Goal: Information Seeking & Learning: Learn about a topic

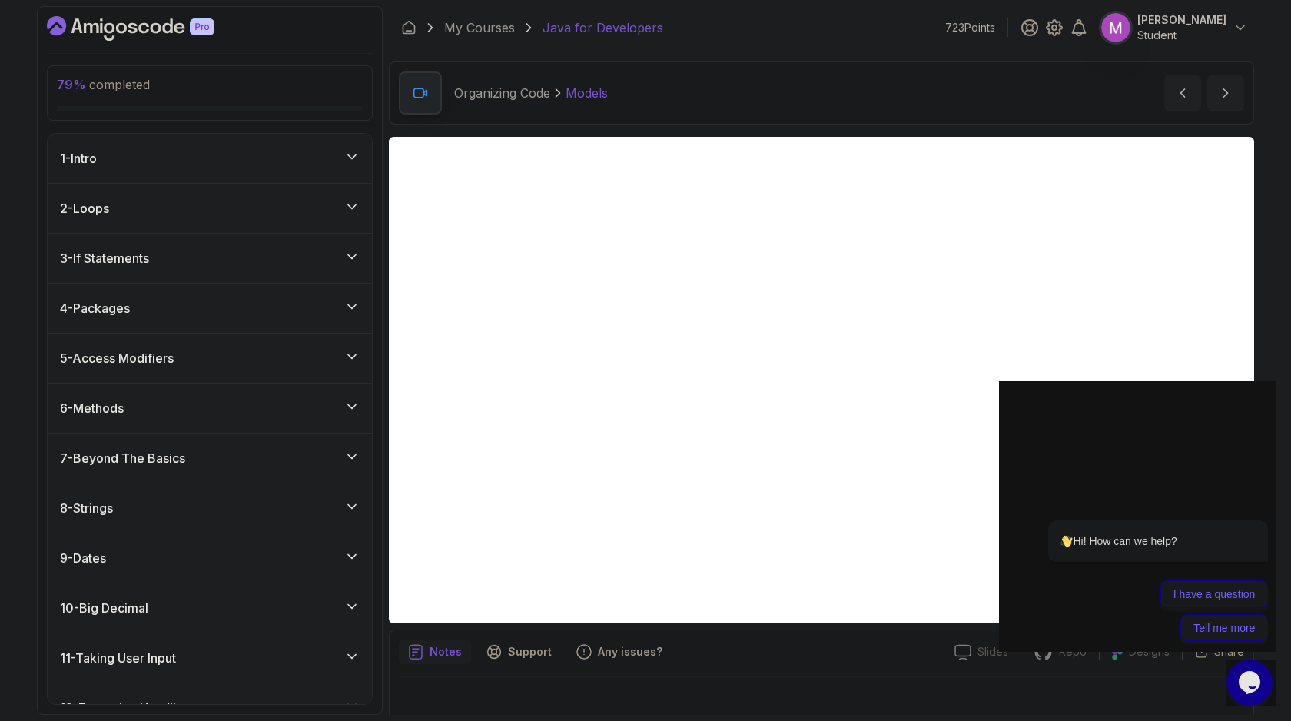
scroll to position [15, 0]
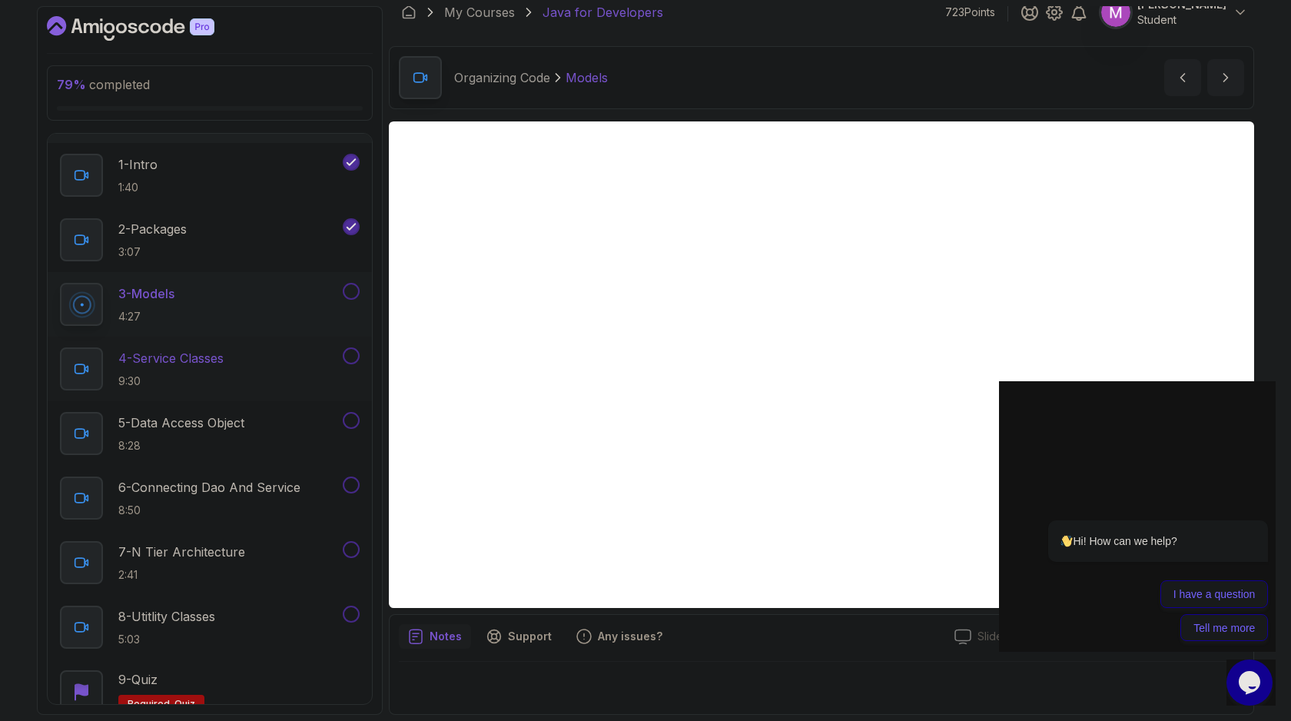
click at [219, 361] on p "4 - Service Classes" at bounding box center [170, 358] width 105 height 18
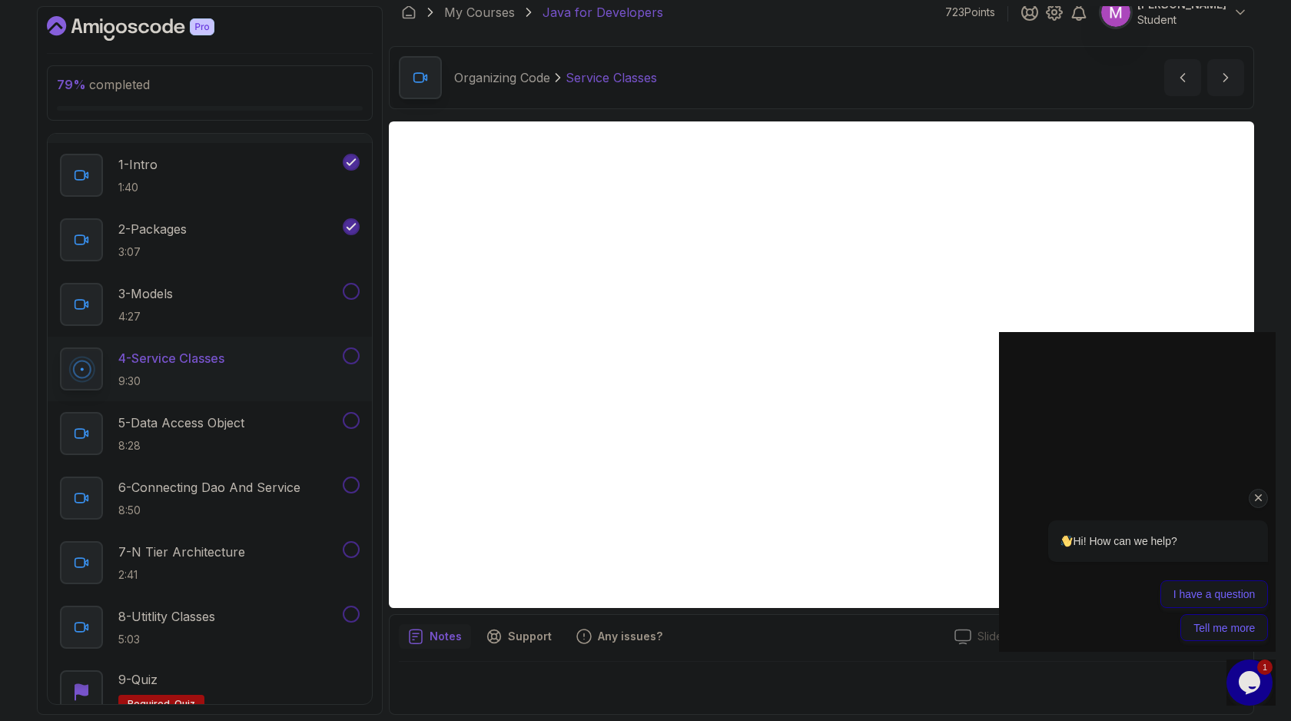
click at [1024, 356] on div "Hi! How can we help? I have a question Tell me more" at bounding box center [1137, 489] width 277 height 320
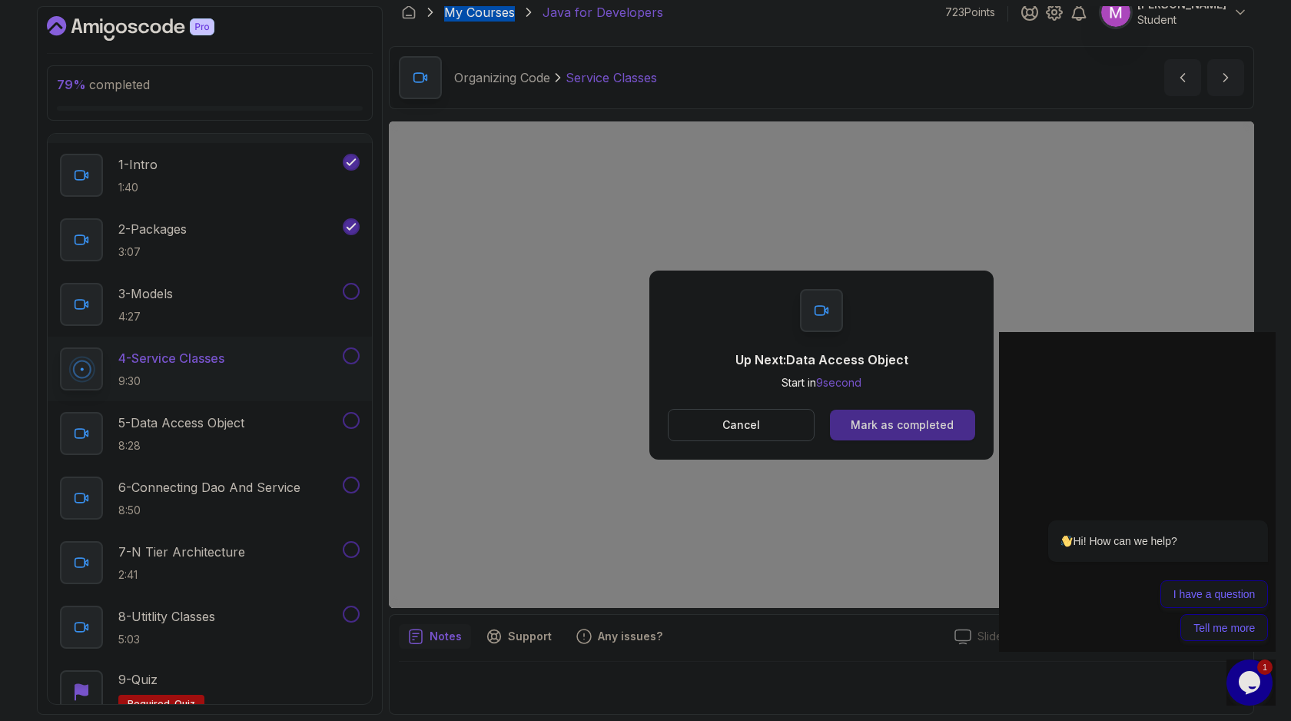
click at [927, 422] on div "Mark as completed" at bounding box center [902, 424] width 103 height 15
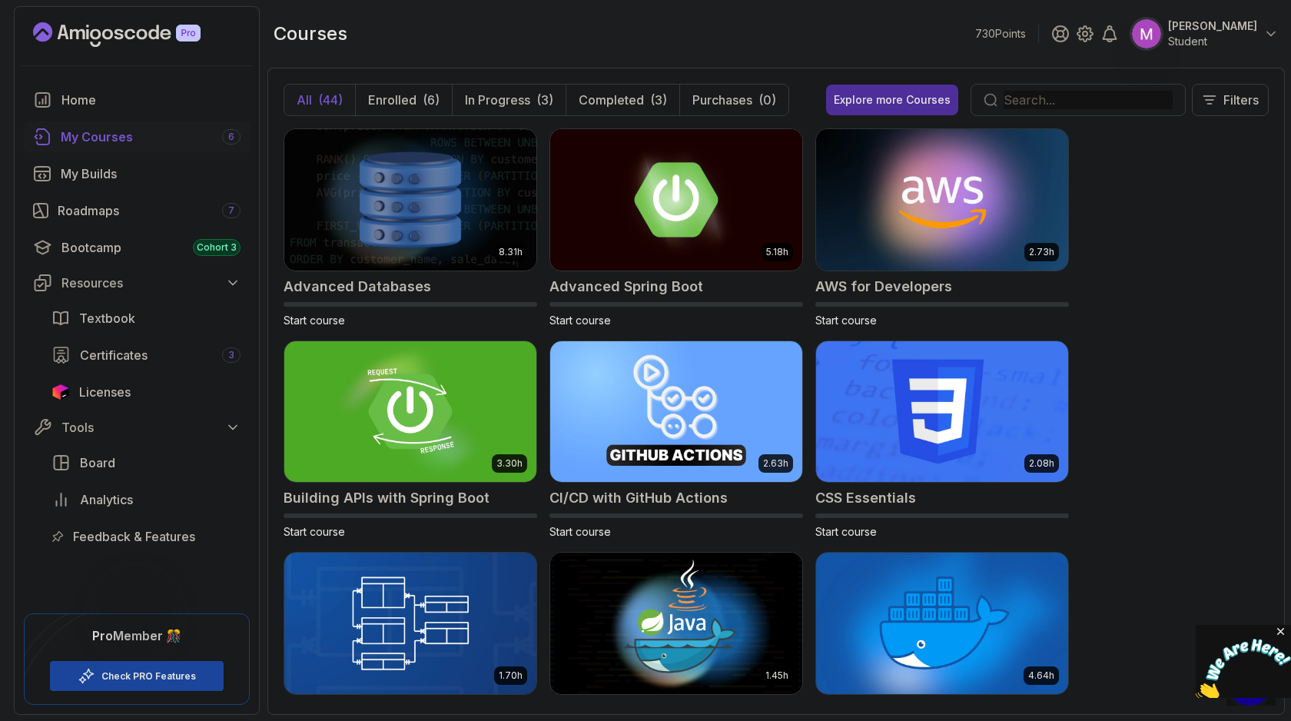
click at [1059, 101] on input "text" at bounding box center [1087, 100] width 169 height 18
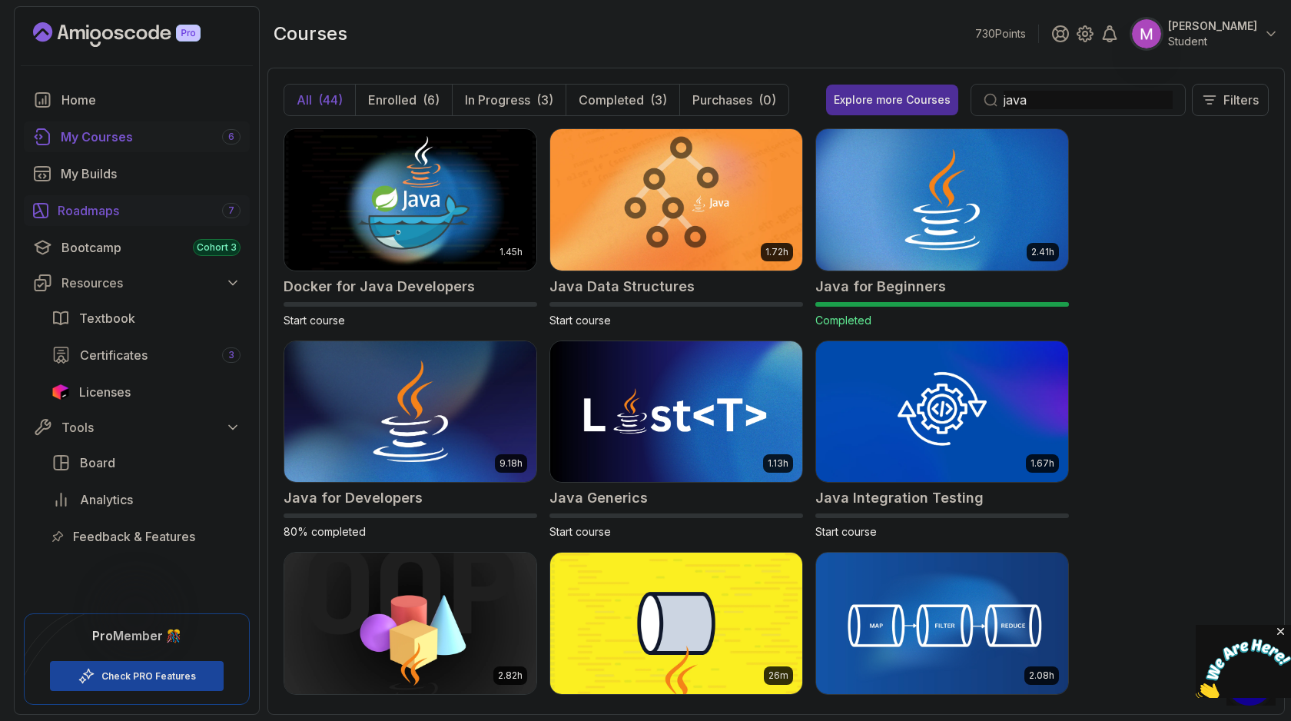
type input "java"
click at [114, 203] on div "Roadmaps 7" at bounding box center [149, 210] width 183 height 18
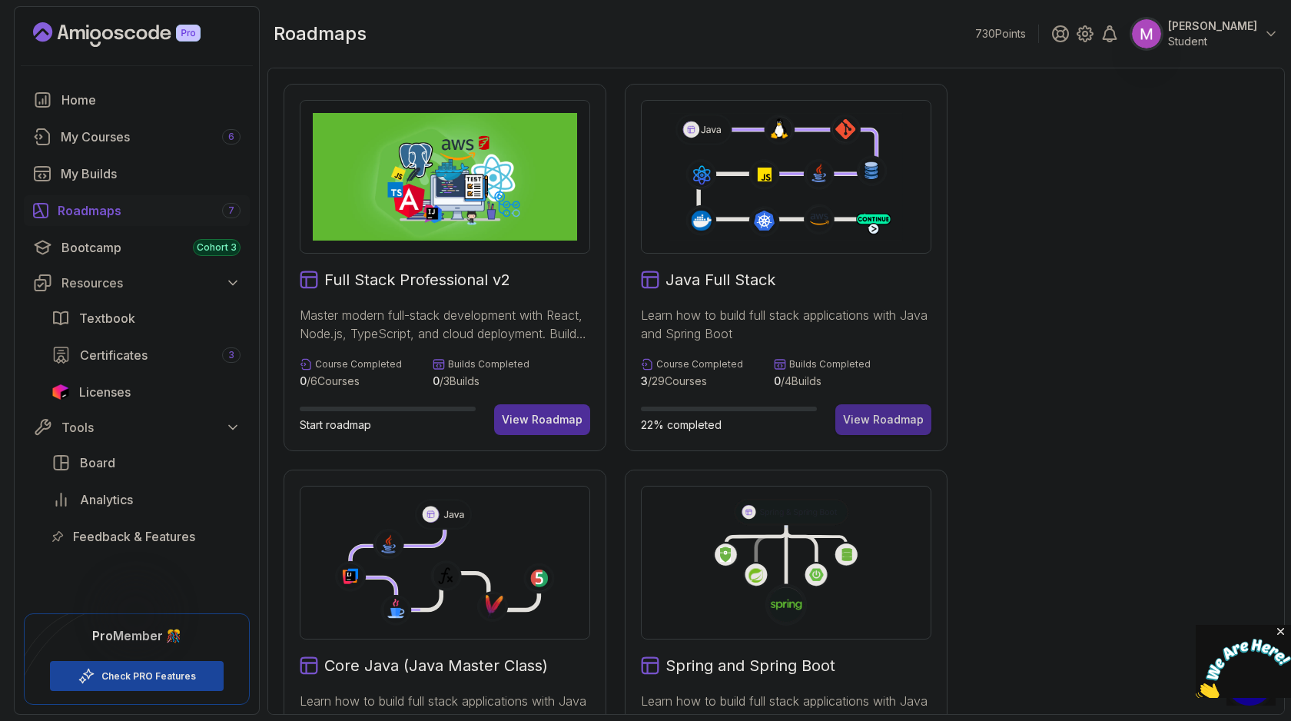
click at [881, 417] on div "View Roadmap" at bounding box center [883, 419] width 81 height 15
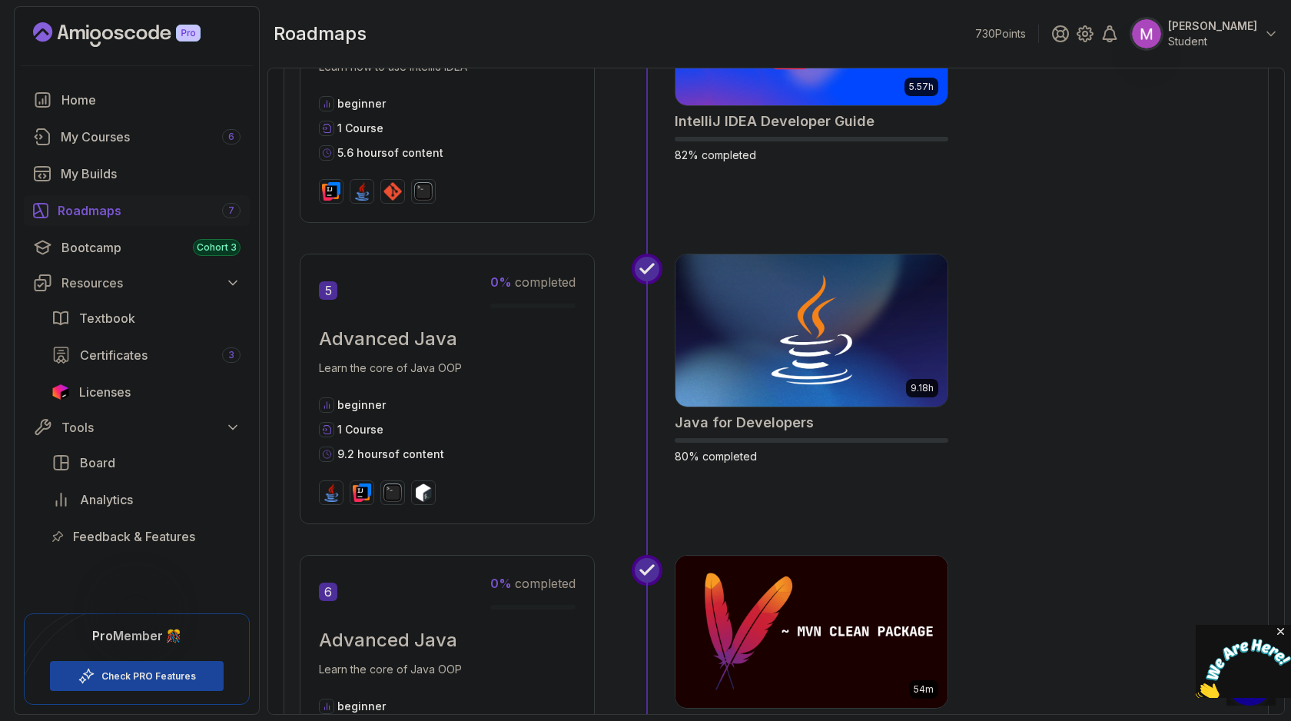
scroll to position [1537, 0]
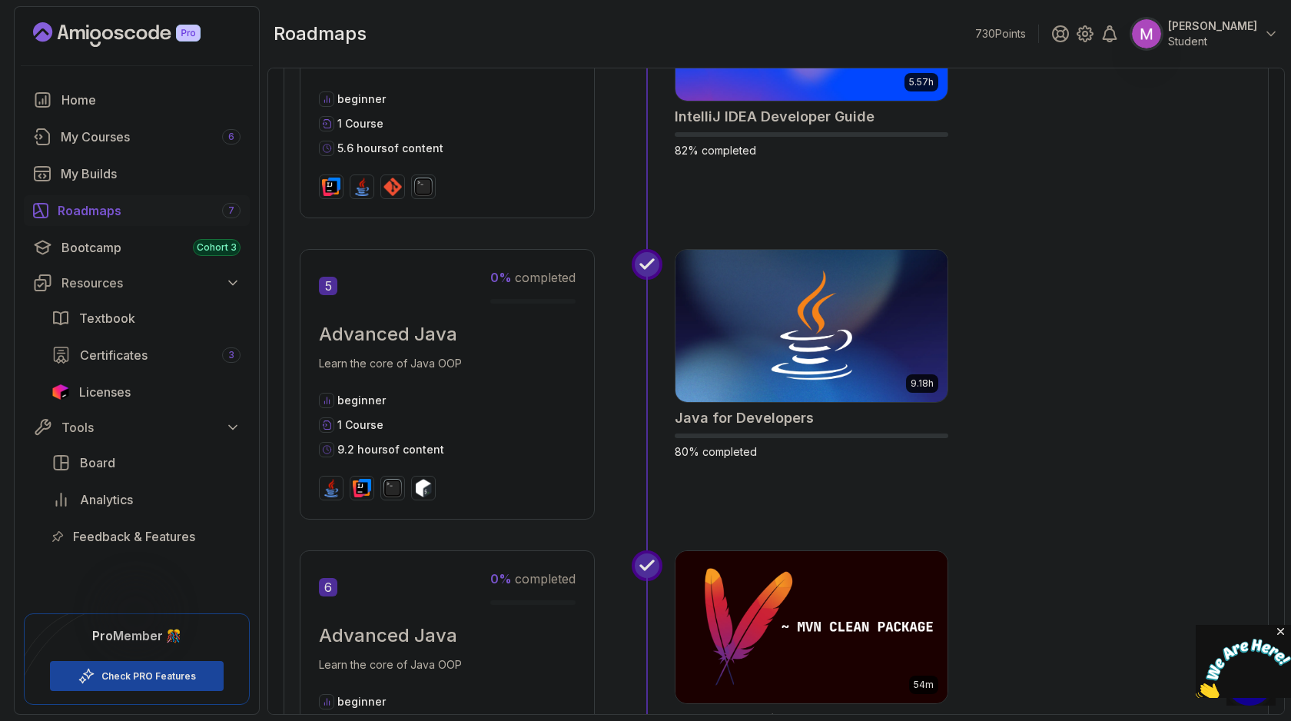
click at [105, 212] on div "Roadmaps 7" at bounding box center [149, 210] width 183 height 18
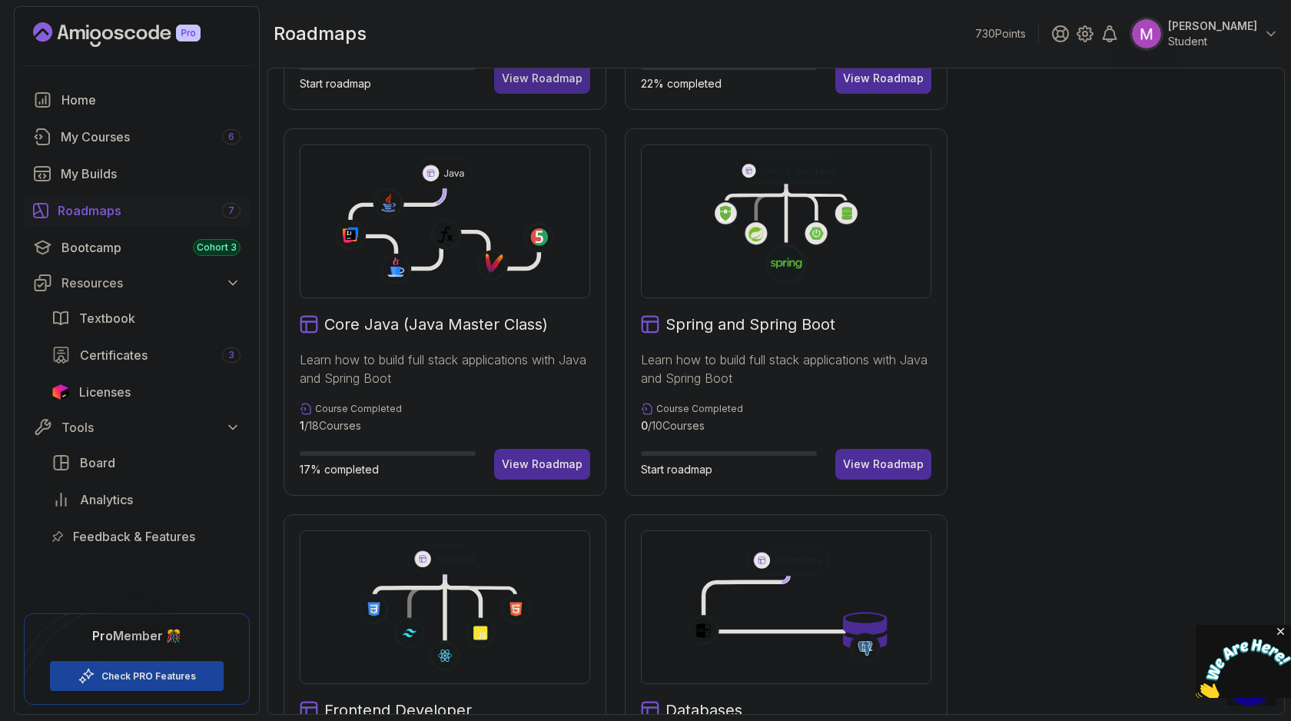
scroll to position [347, 0]
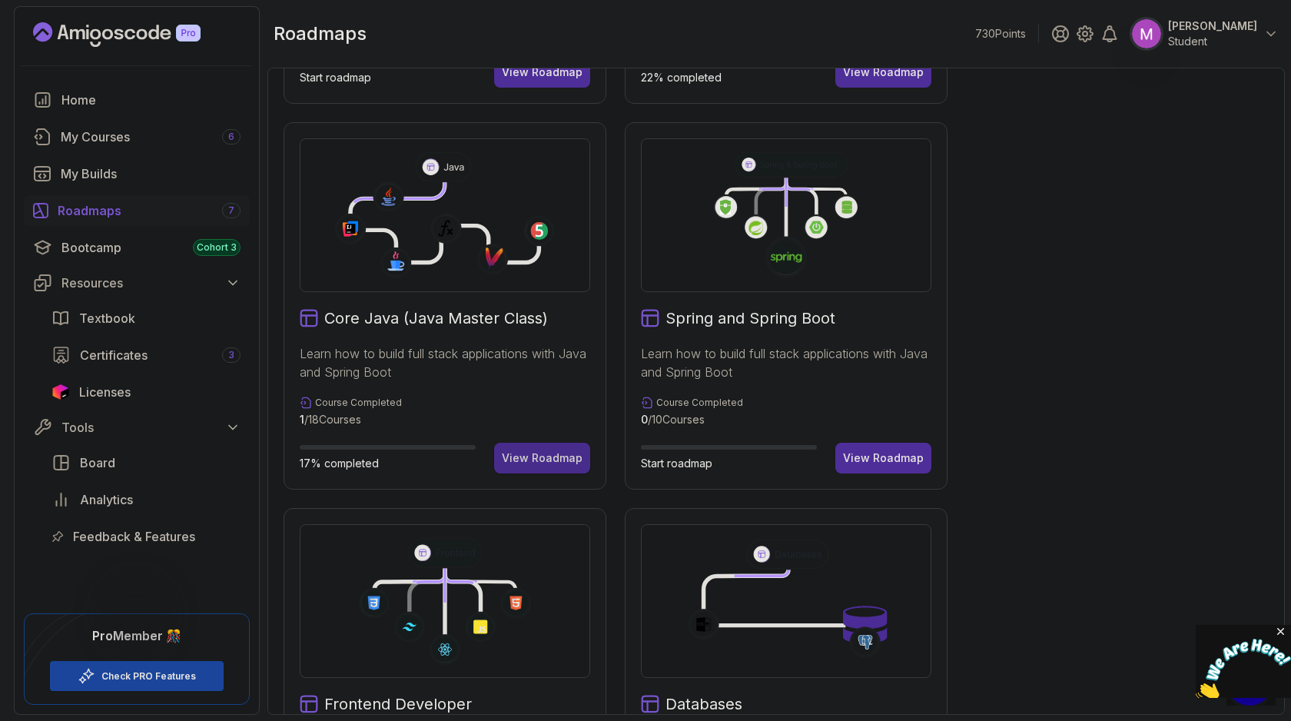
click at [542, 462] on div "View Roadmap" at bounding box center [542, 457] width 81 height 15
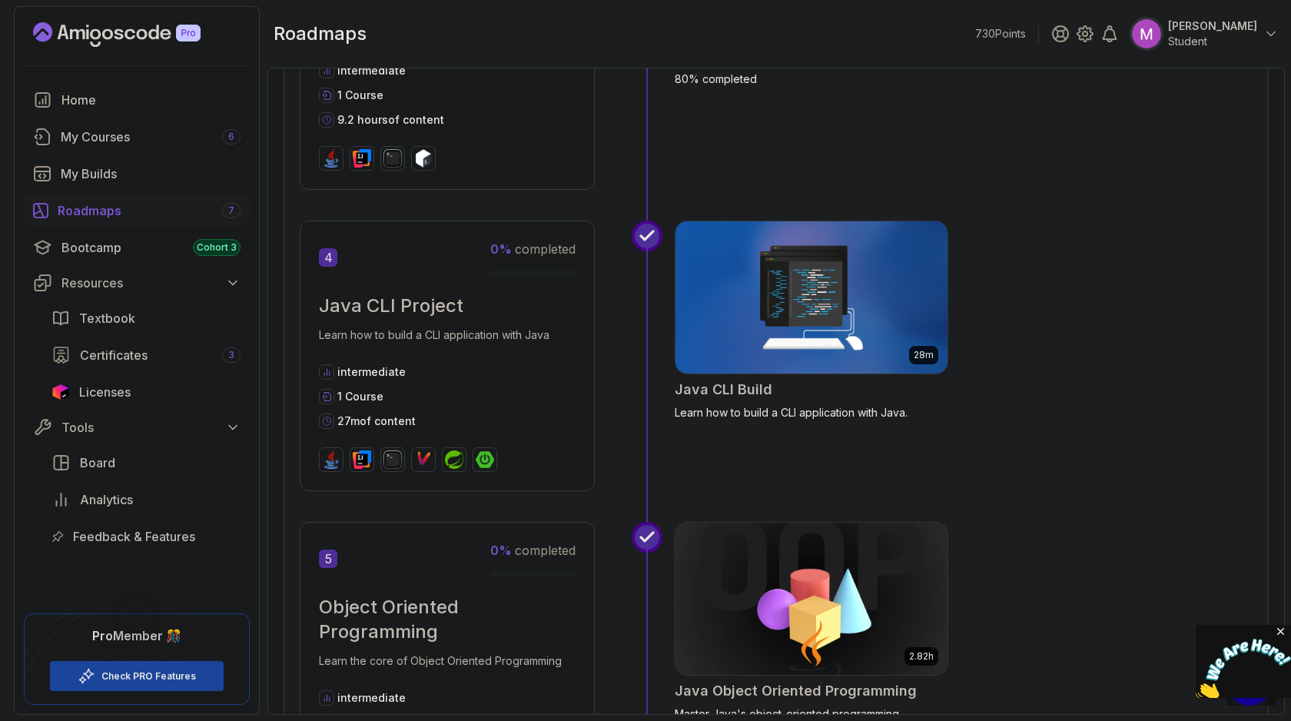
scroll to position [1063, 0]
